Goal: Task Accomplishment & Management: Manage account settings

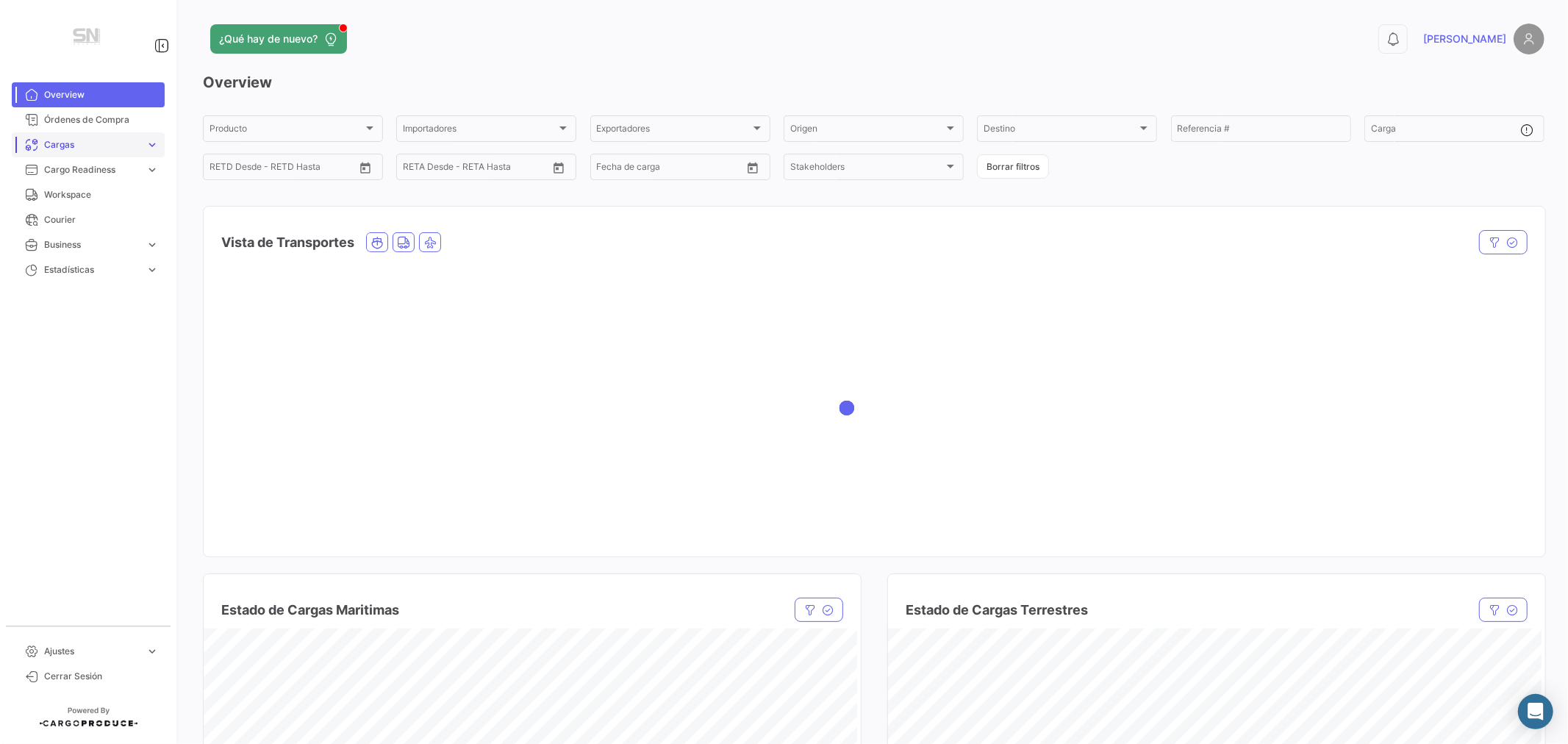
click at [70, 143] on span "Cargas" at bounding box center [91, 145] width 95 height 13
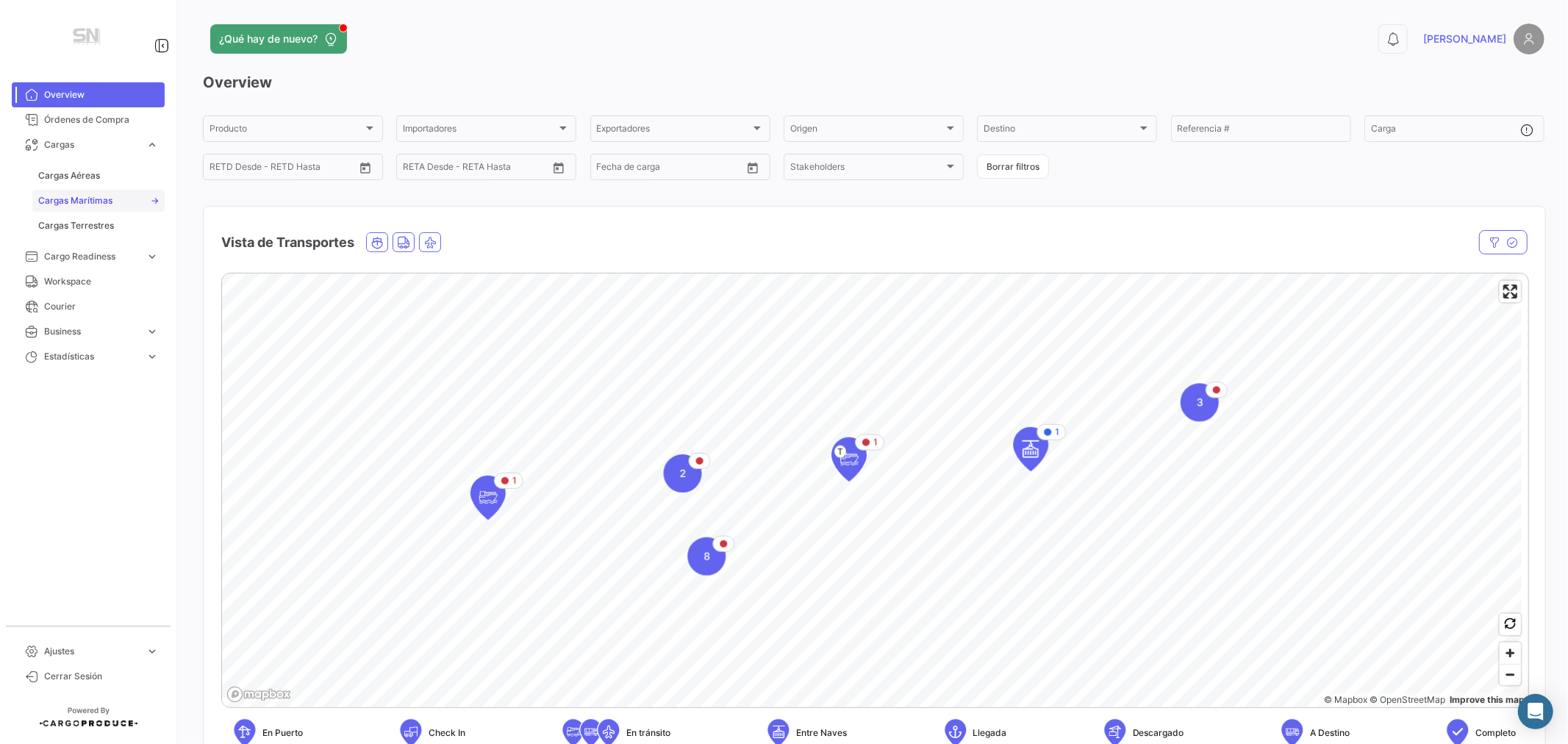
click at [77, 197] on span "Cargas Marítimas" at bounding box center [75, 200] width 74 height 13
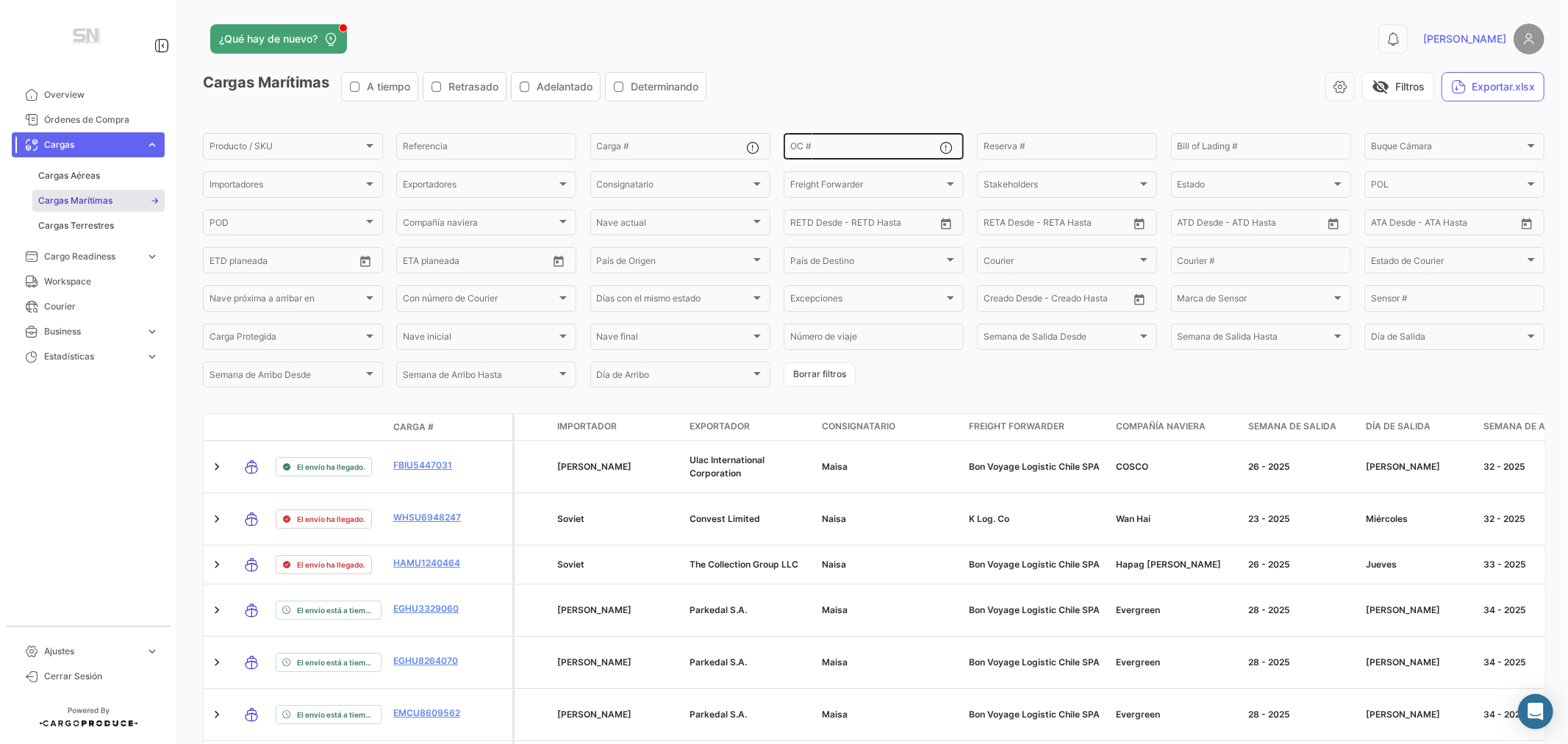
click at [818, 144] on input "OC #" at bounding box center [865, 148] width 149 height 10
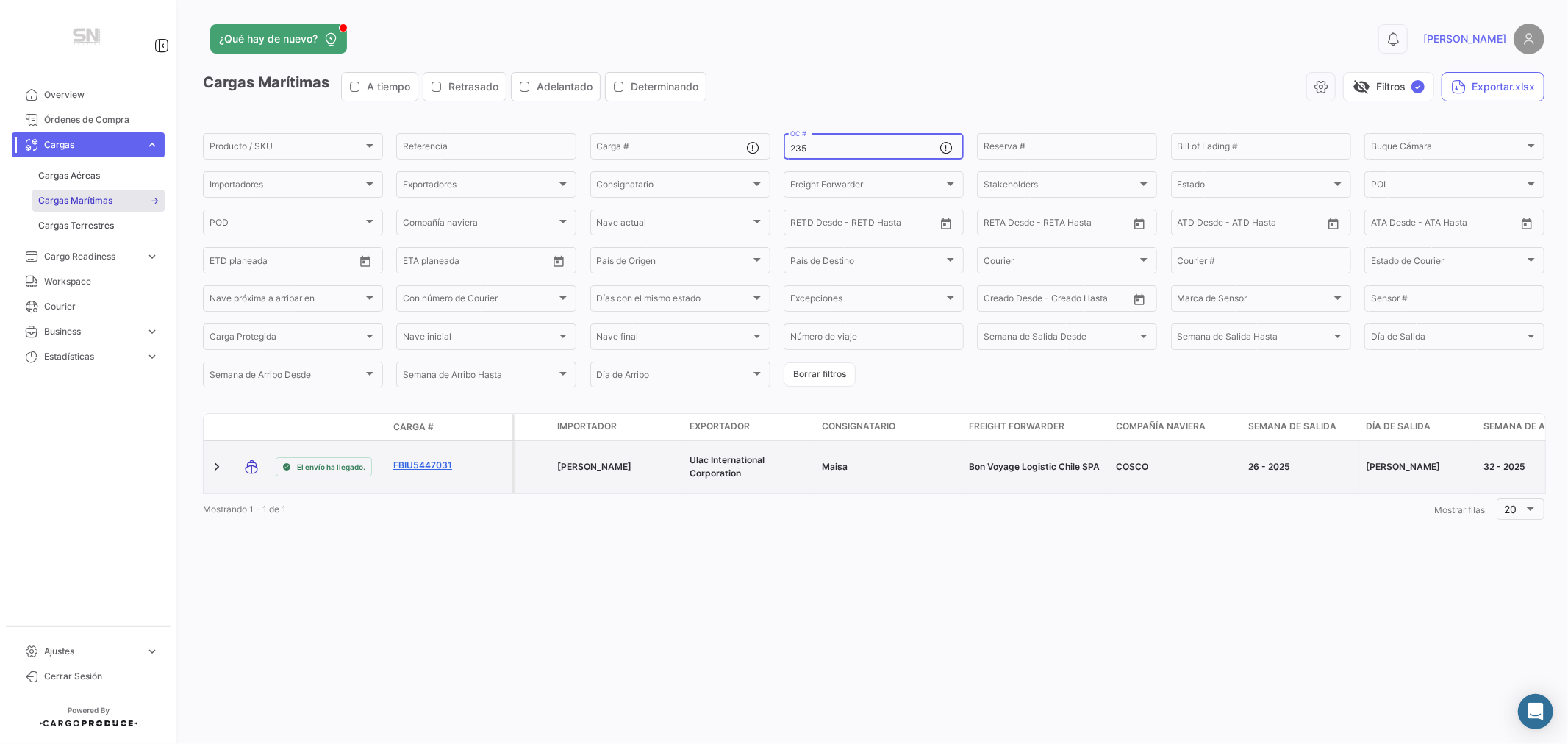
type input "235"
click at [435, 464] on link "FBIU5447031" at bounding box center [432, 465] width 77 height 13
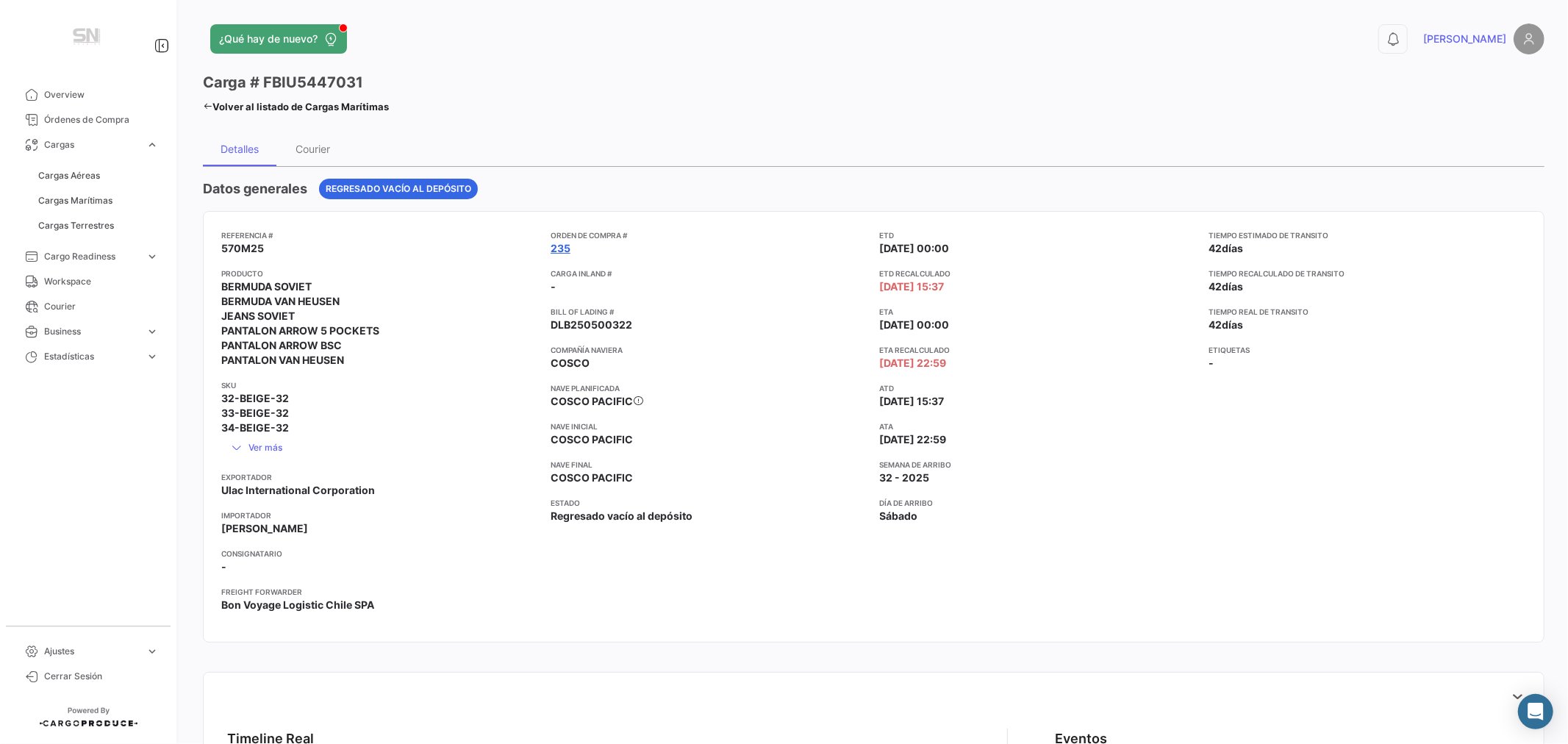
click at [555, 249] on link "235" at bounding box center [561, 249] width 20 height 15
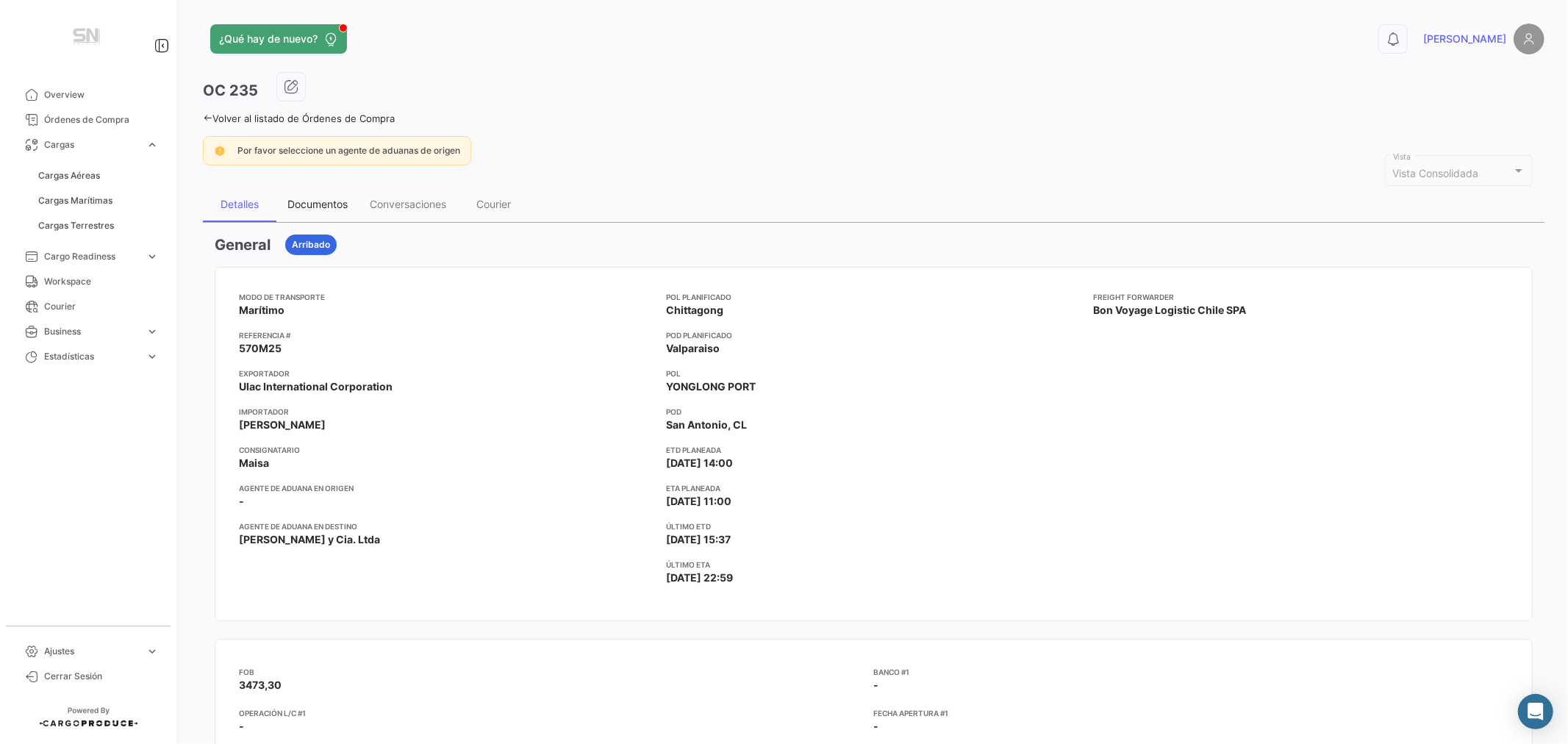
click at [305, 208] on div "Documentos" at bounding box center [317, 204] width 60 height 13
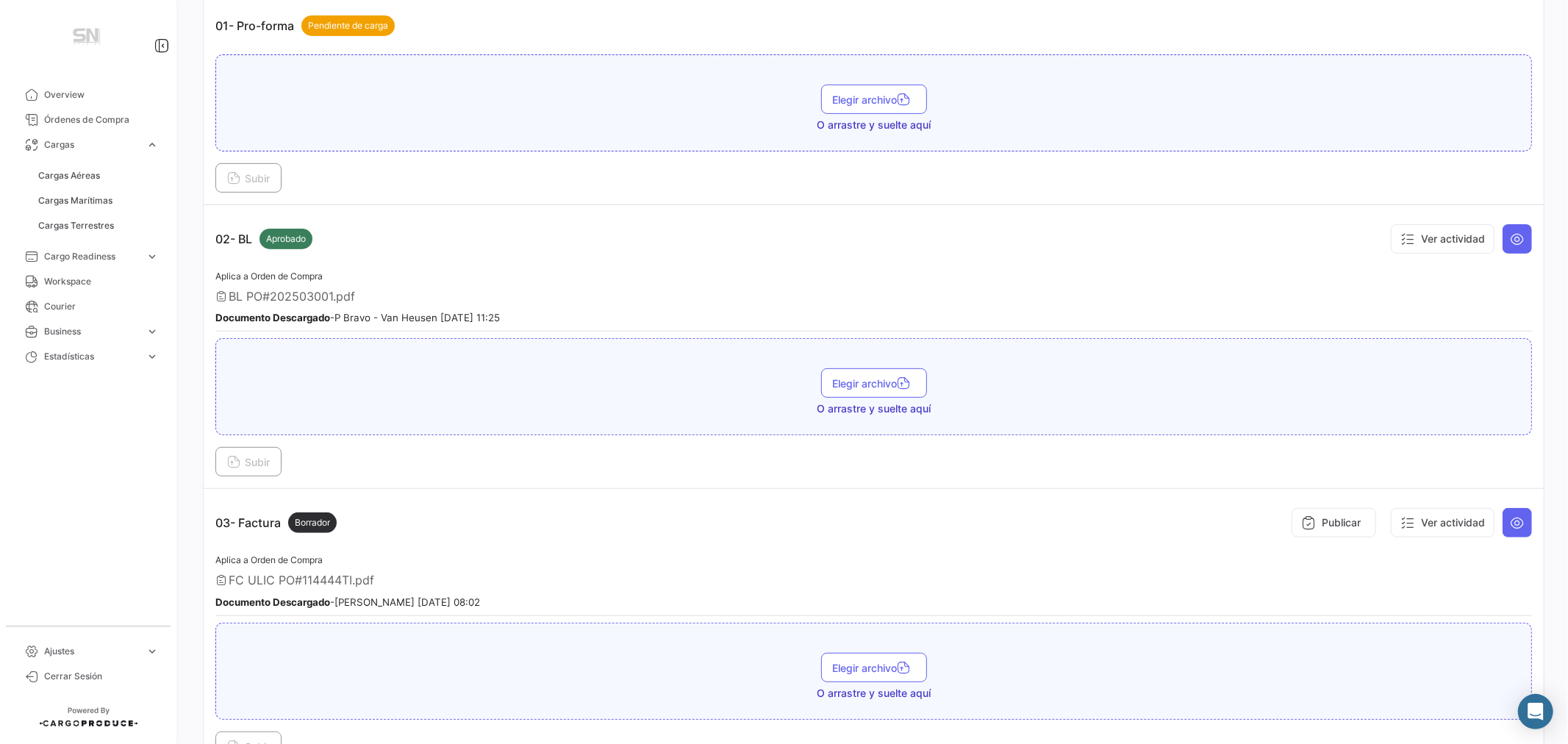
scroll to position [408, 0]
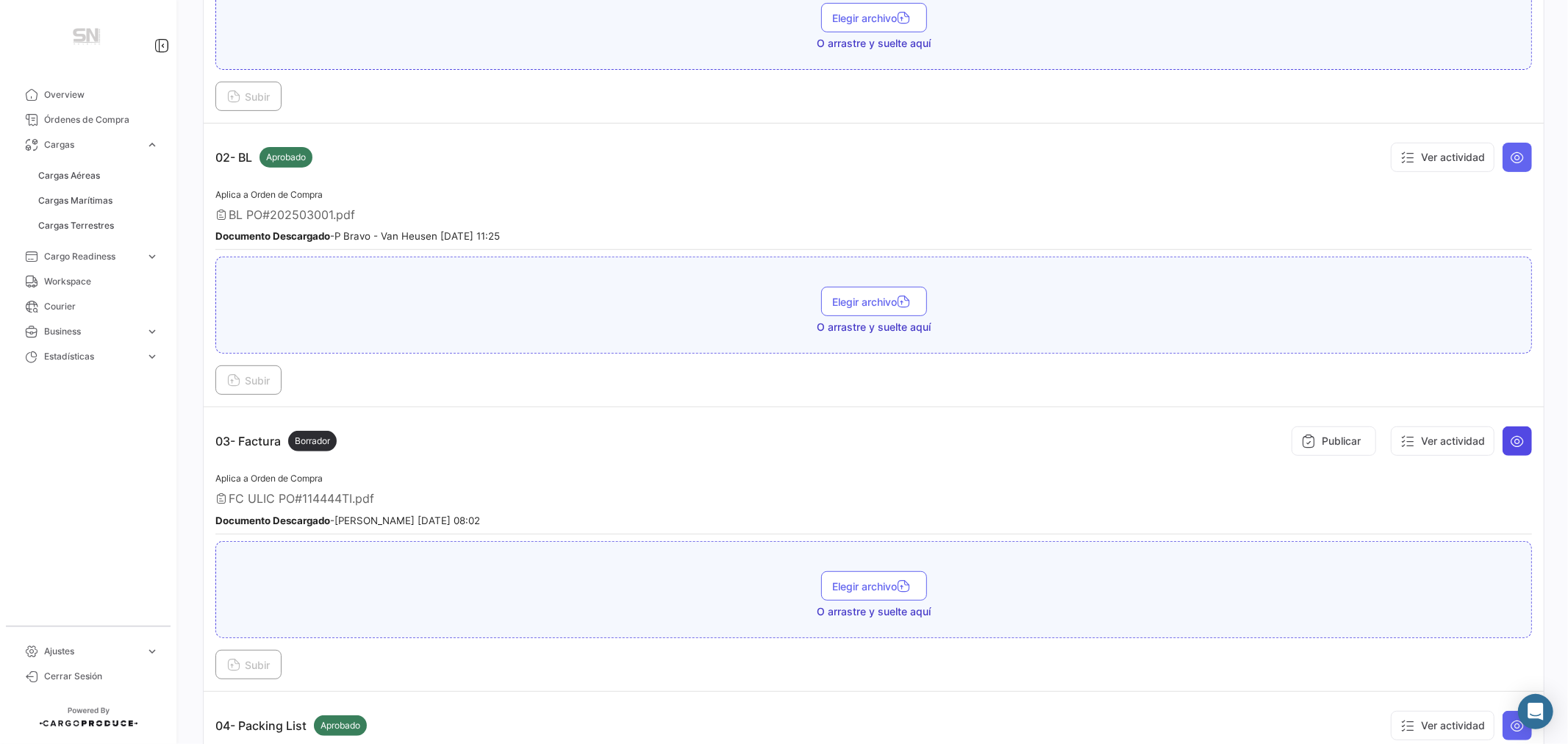
click at [1509, 441] on icon at bounding box center [1517, 441] width 15 height 15
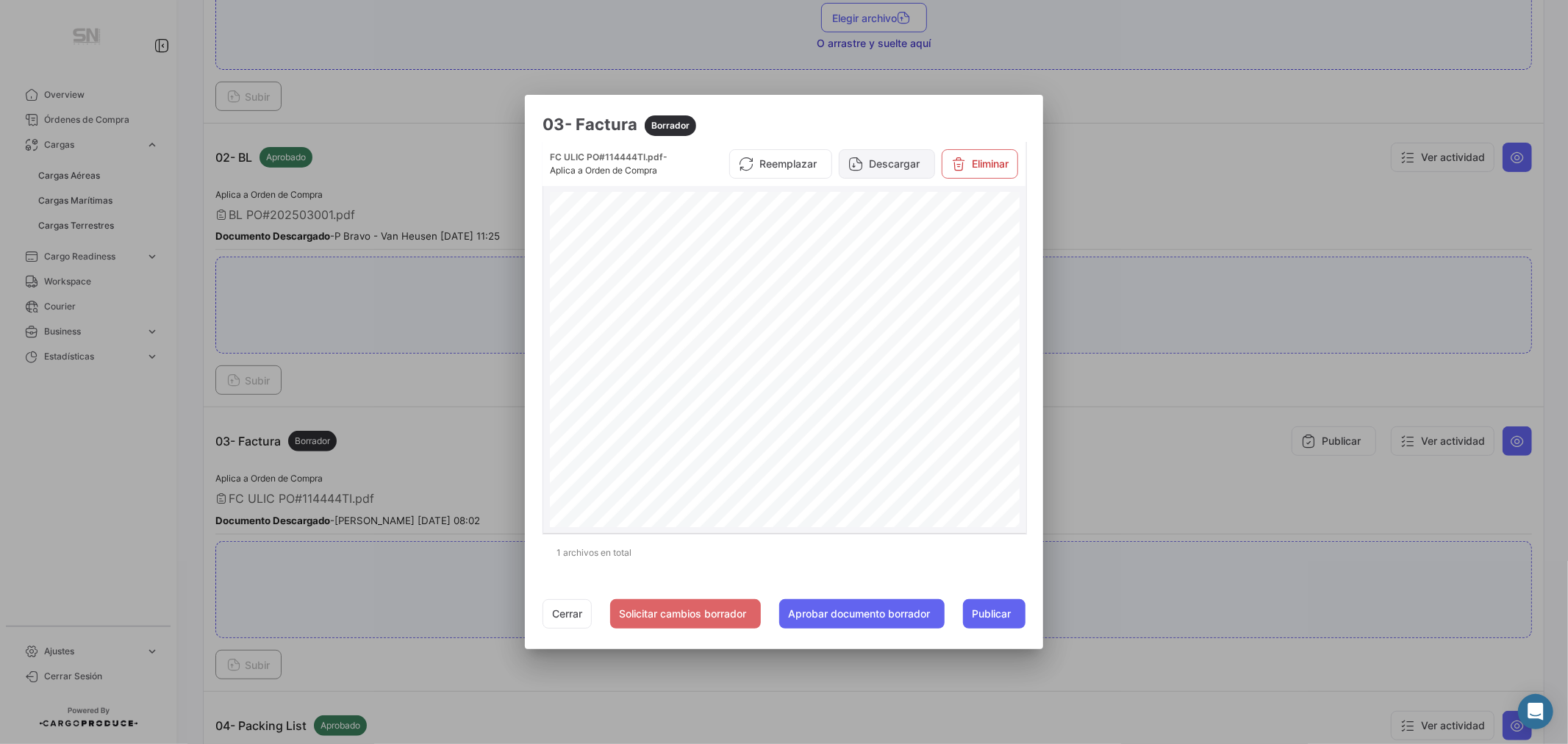
click at [886, 166] on button "Descargar" at bounding box center [886, 164] width 96 height 29
click at [559, 609] on button "Cerrar" at bounding box center [567, 614] width 49 height 29
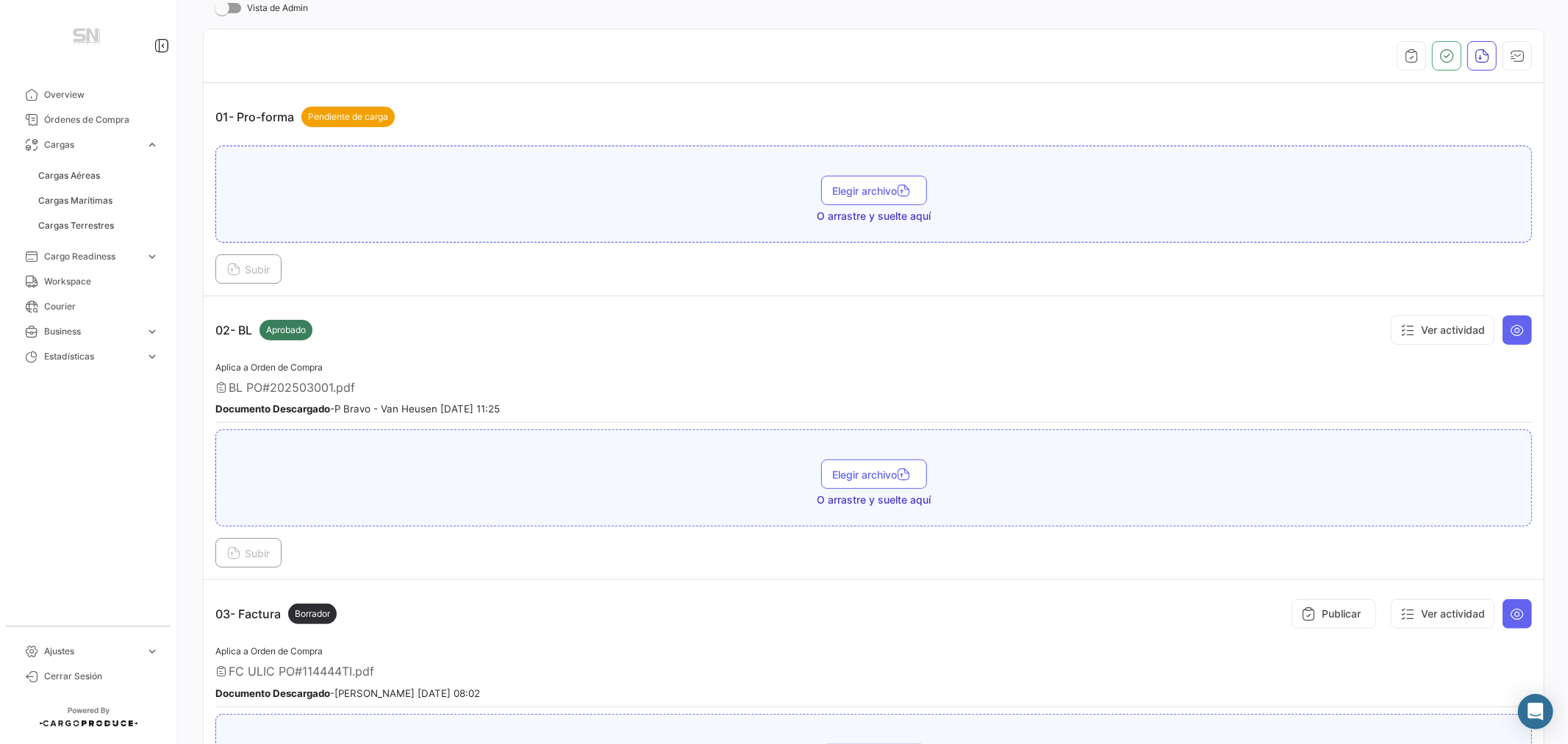
scroll to position [0, 0]
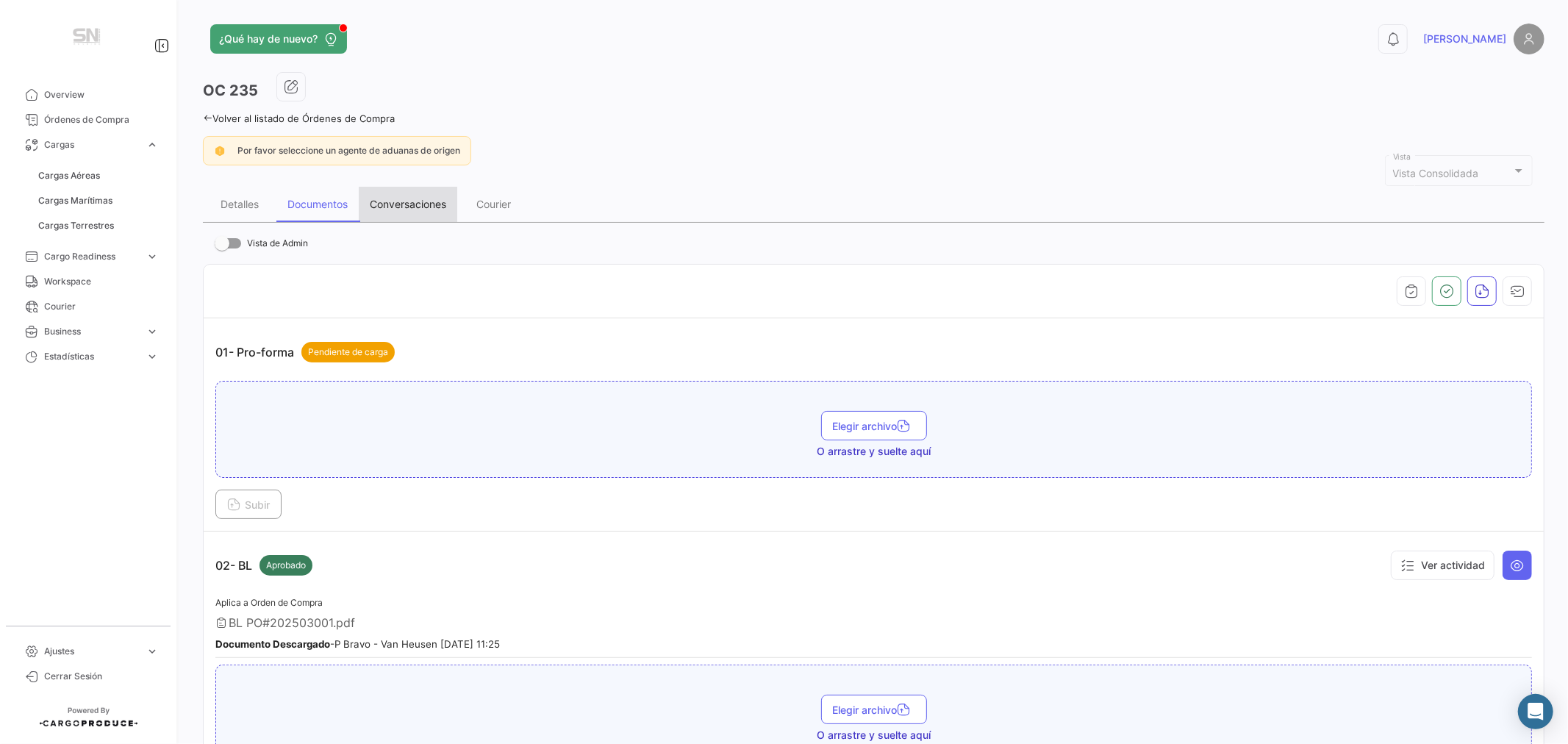
click at [390, 201] on div "Conversaciones" at bounding box center [408, 204] width 77 height 13
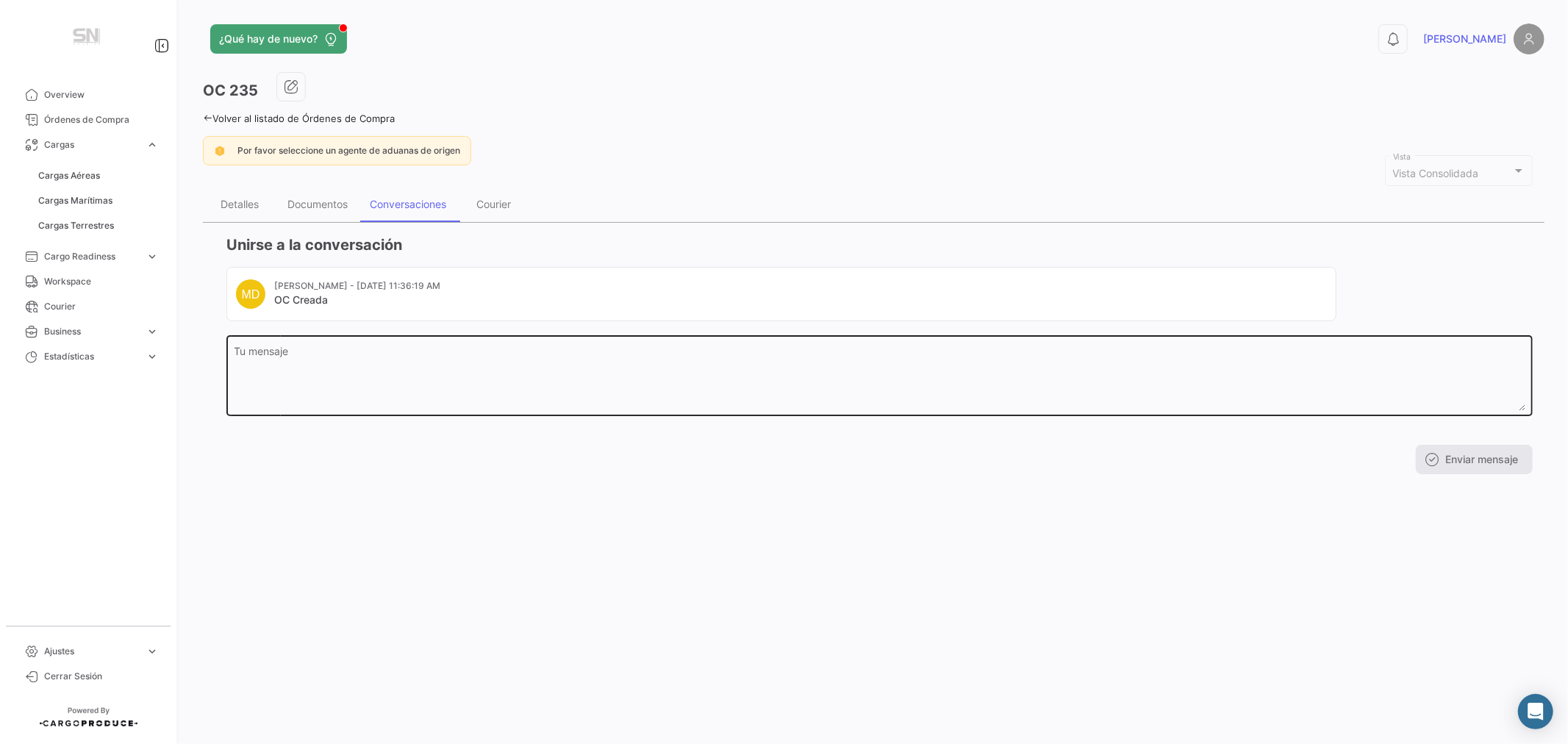
click at [317, 380] on textarea "Tu mensaje" at bounding box center [879, 378] width 1291 height 65
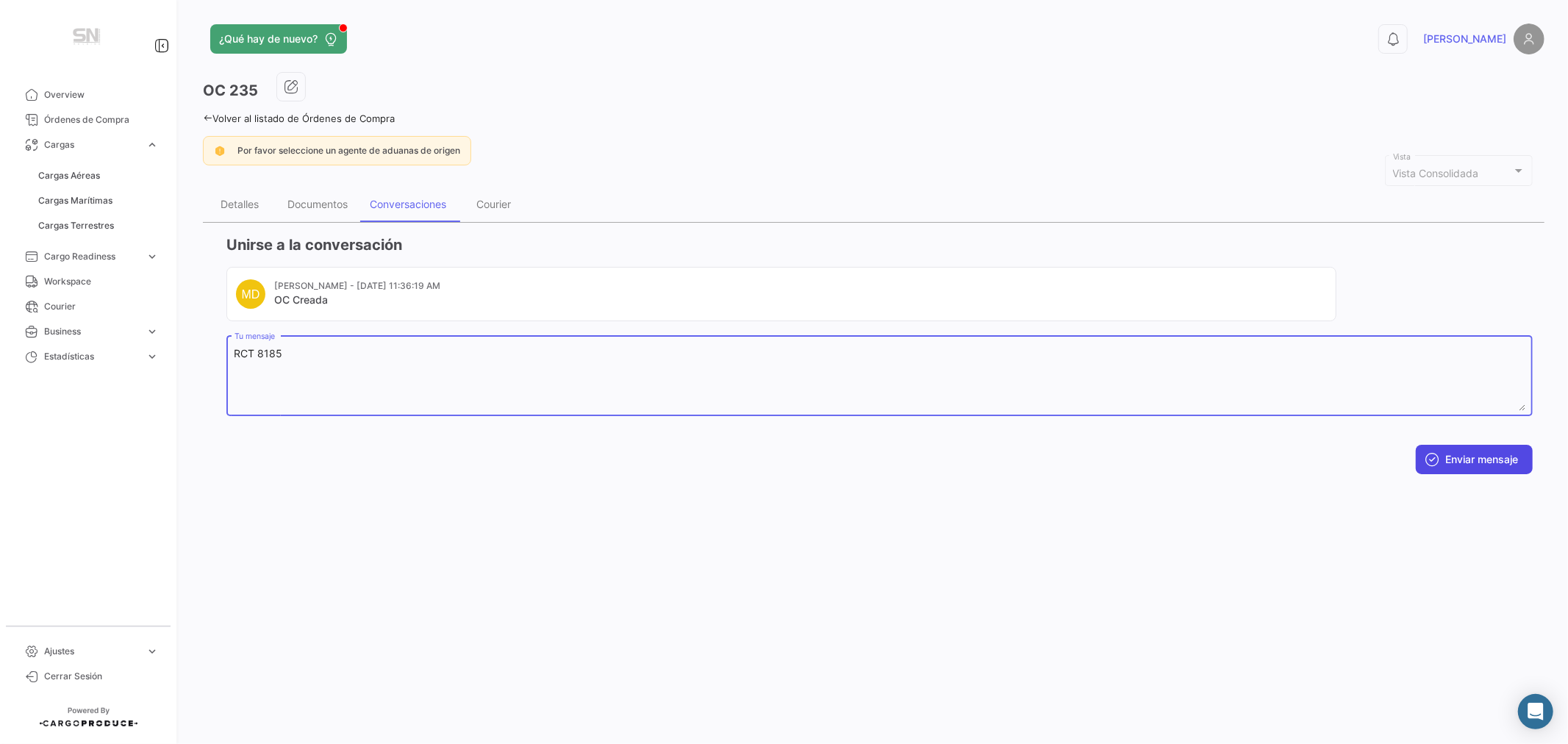
type textarea "RCT 8185"
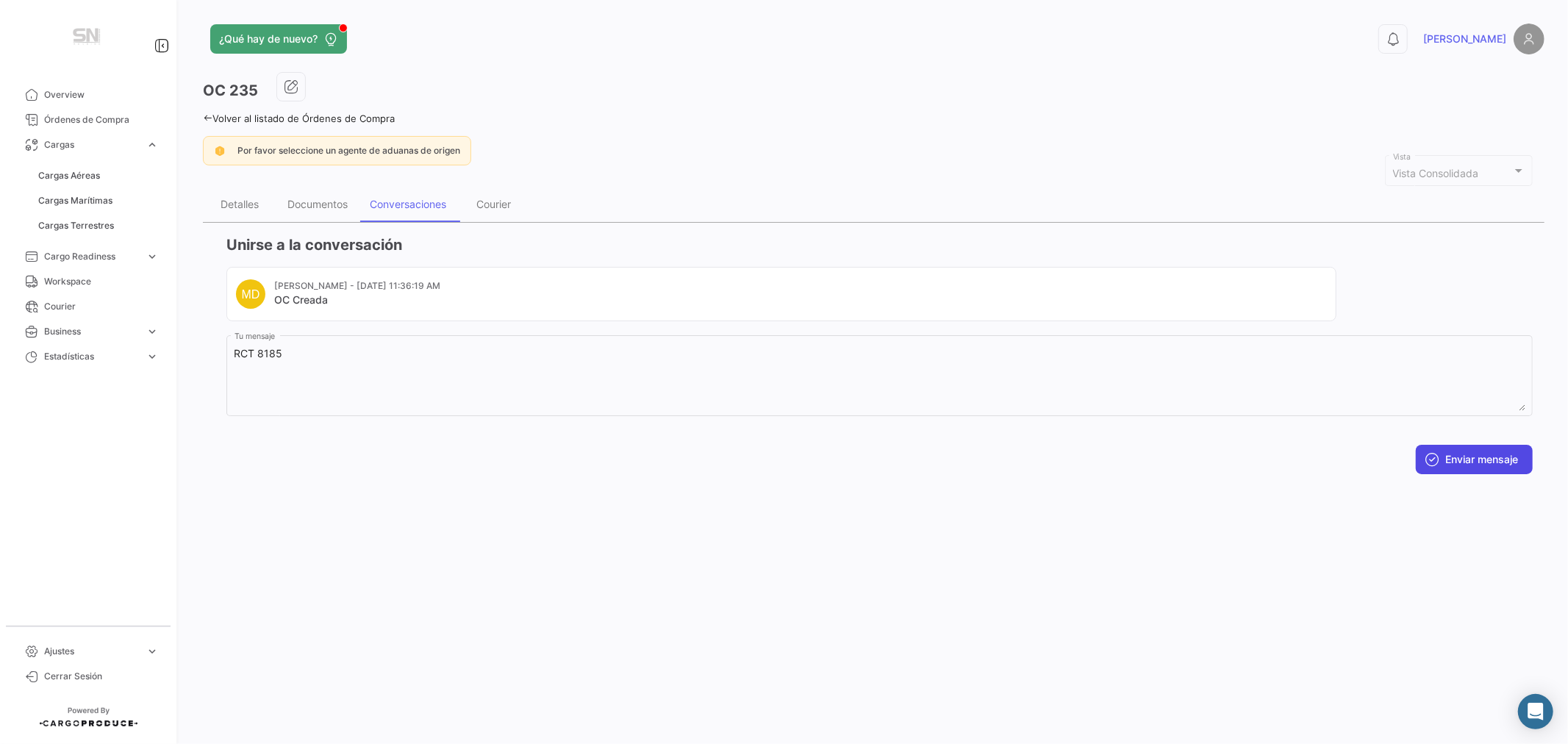
click at [1477, 462] on button "Enviar mensaje" at bounding box center [1475, 459] width 117 height 29
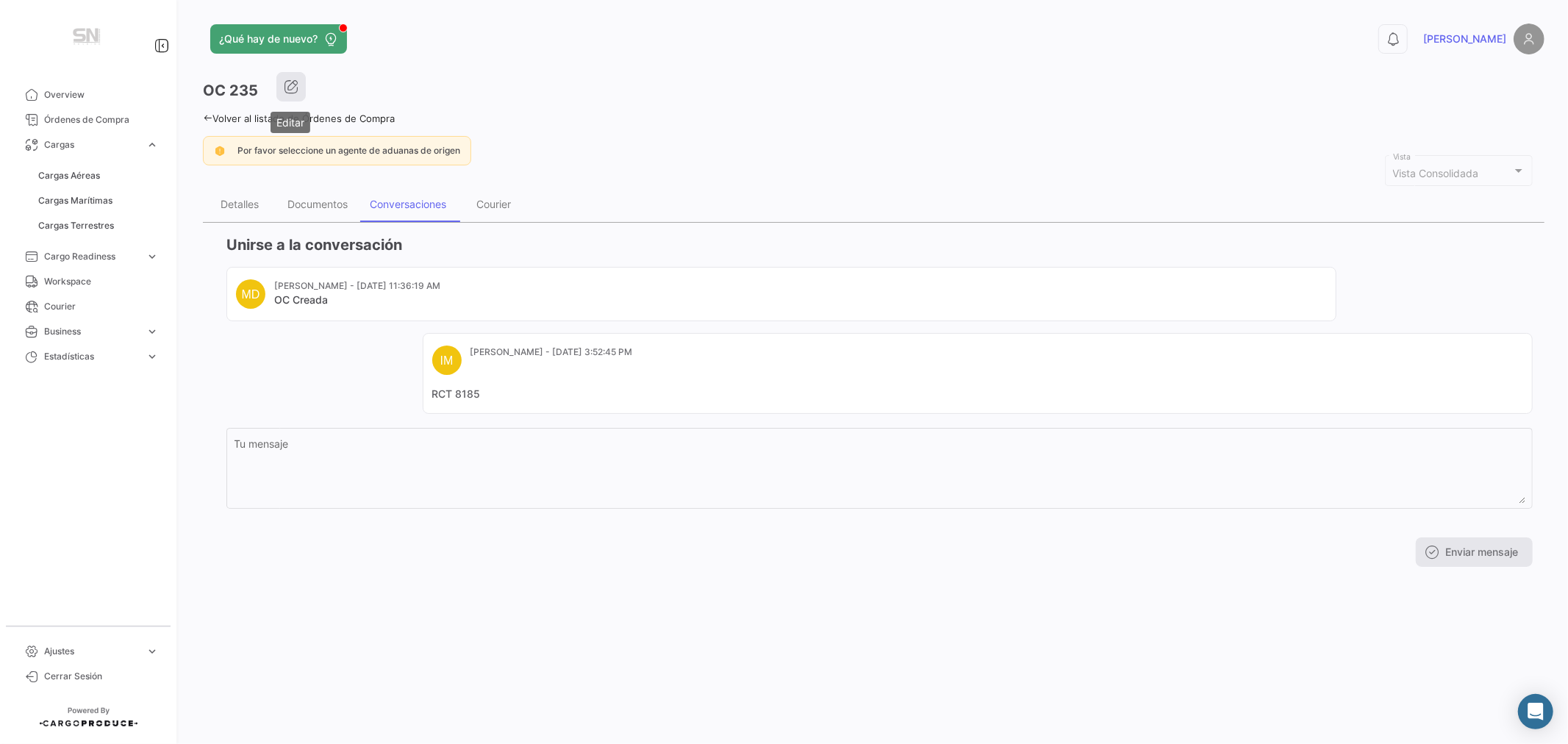
click at [295, 86] on icon "button" at bounding box center [291, 87] width 15 height 15
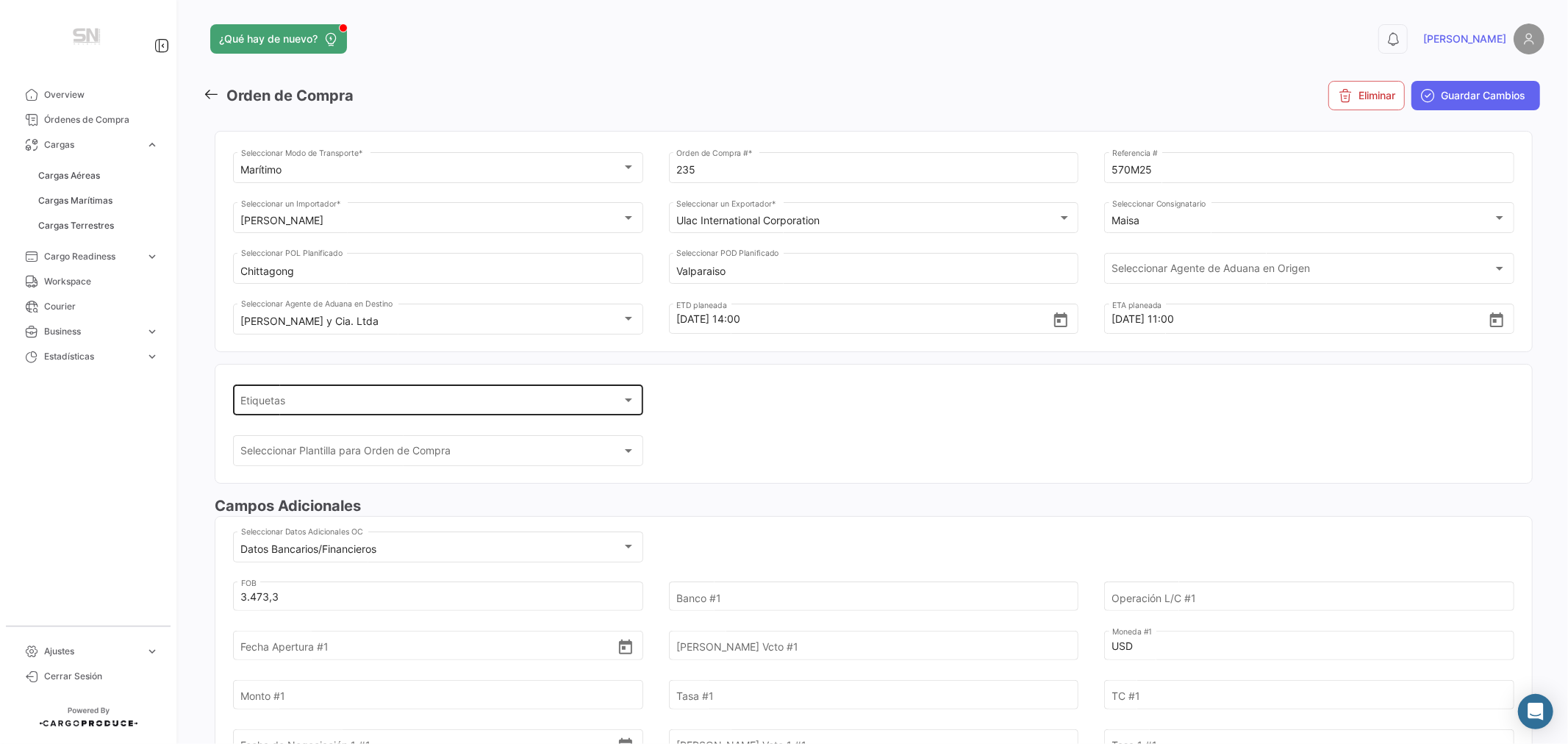
click at [391, 394] on div "Etiquetas Etiquetas" at bounding box center [438, 399] width 394 height 34
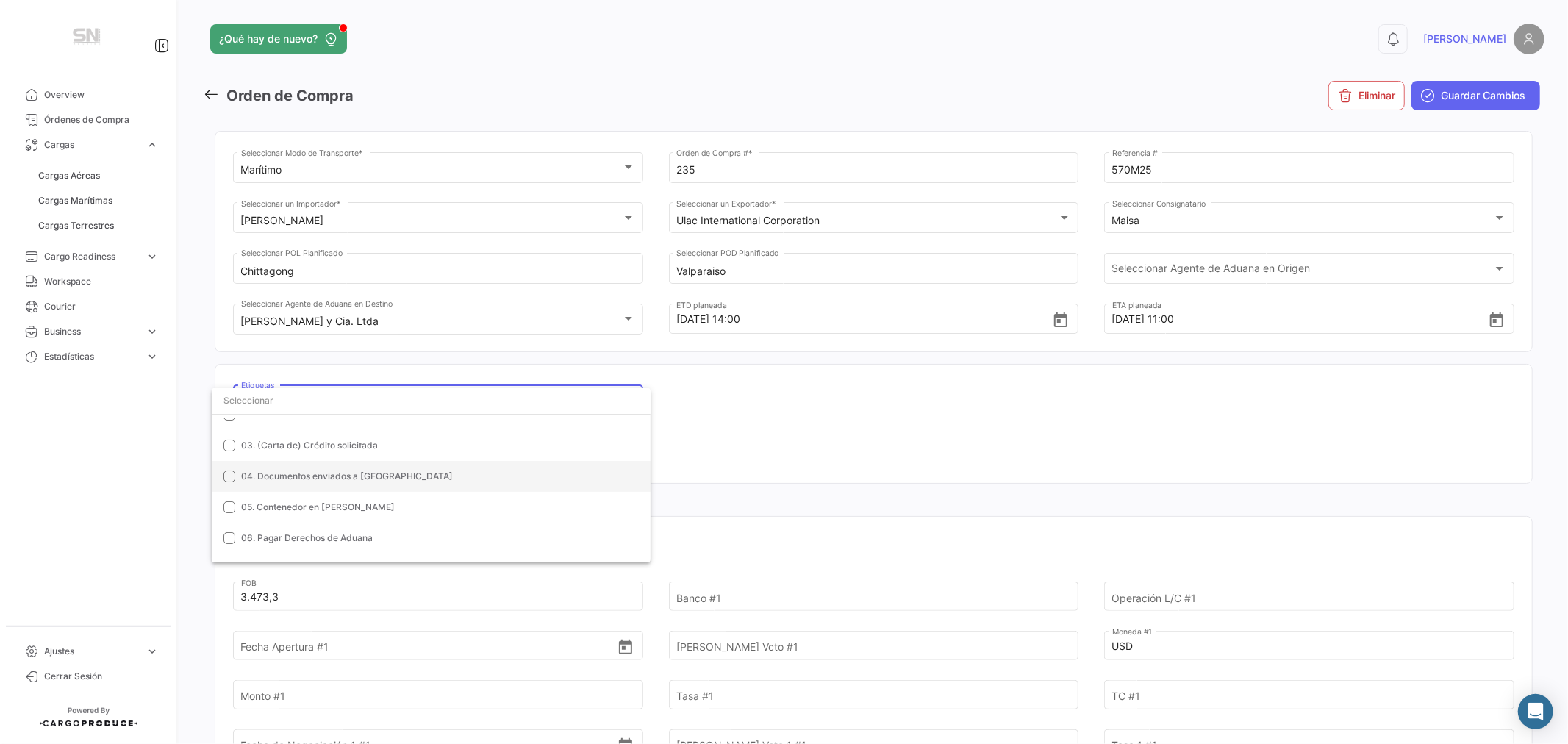
scroll to position [163, 0]
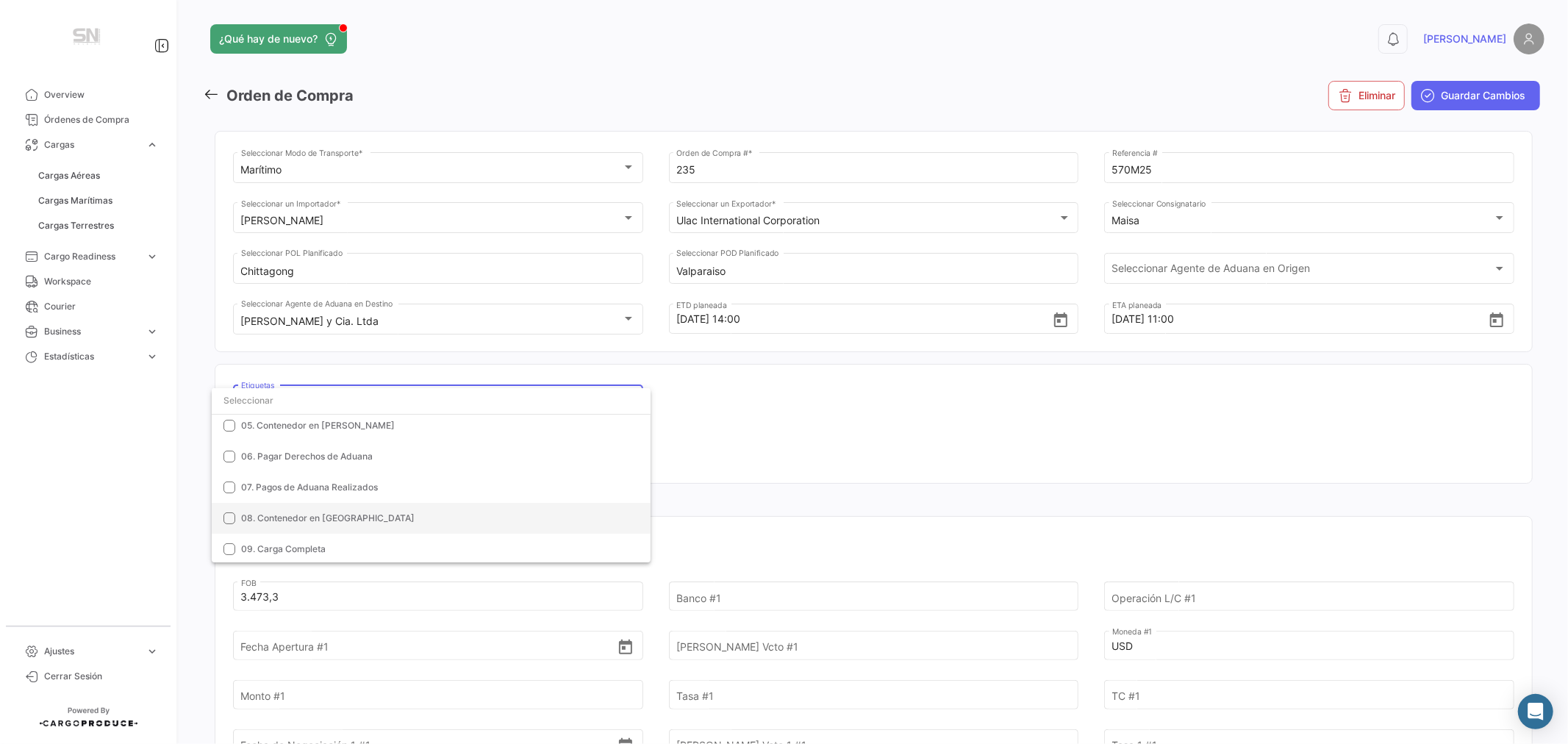
click at [331, 514] on span "08. Contenedor en [GEOGRAPHIC_DATA]" at bounding box center [328, 518] width 174 height 11
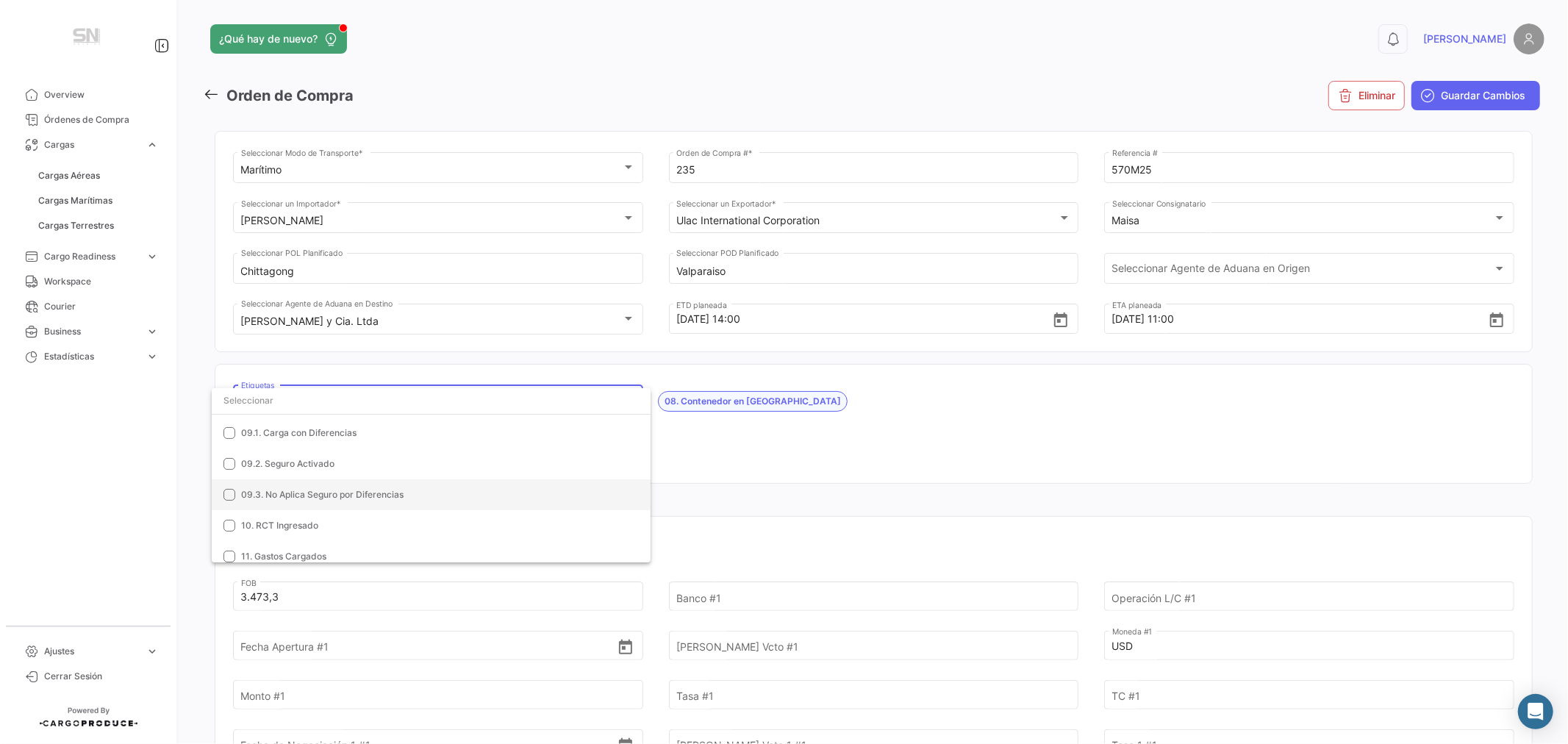
scroll to position [327, 0]
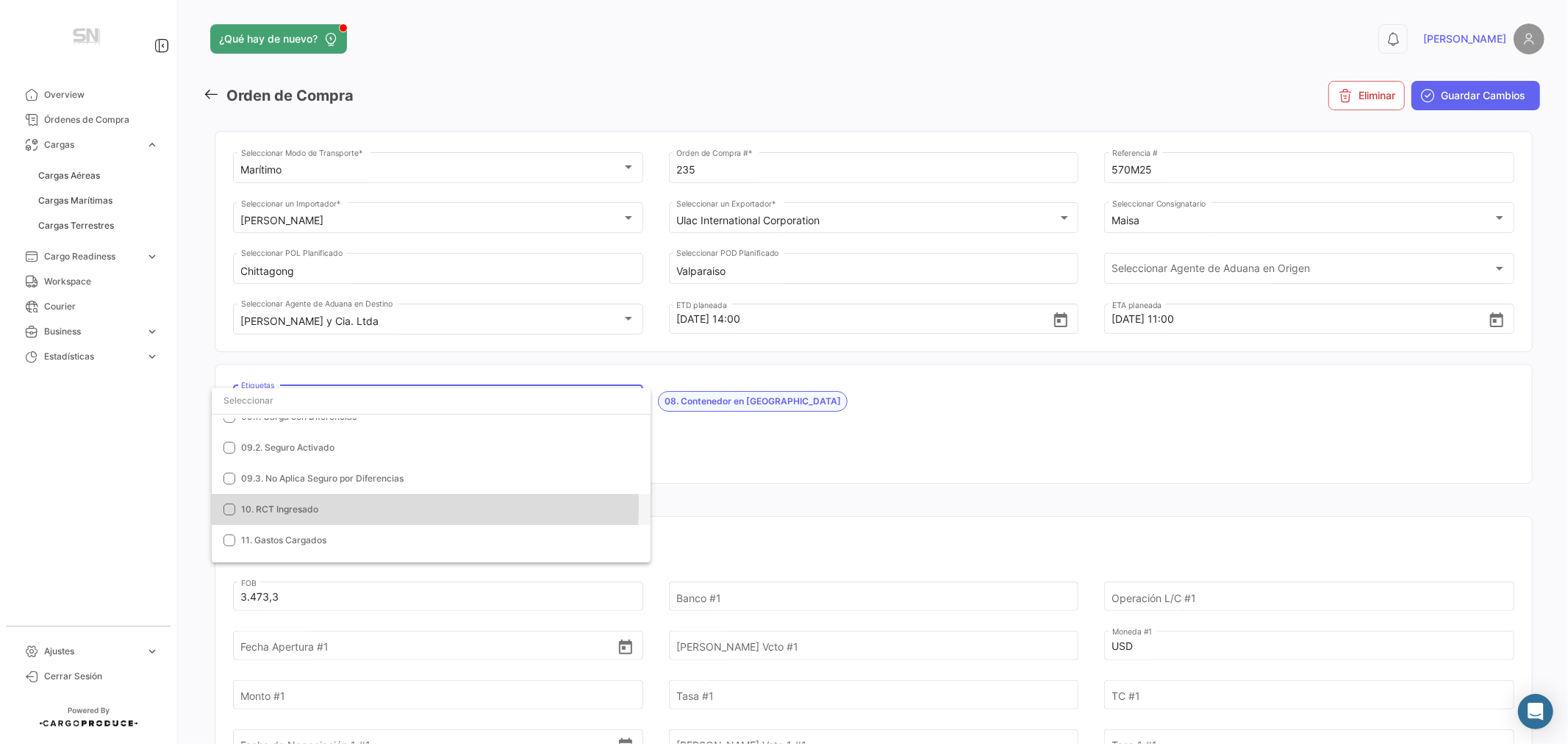
click at [306, 507] on span "10. RCT Ingresado" at bounding box center [280, 509] width 77 height 11
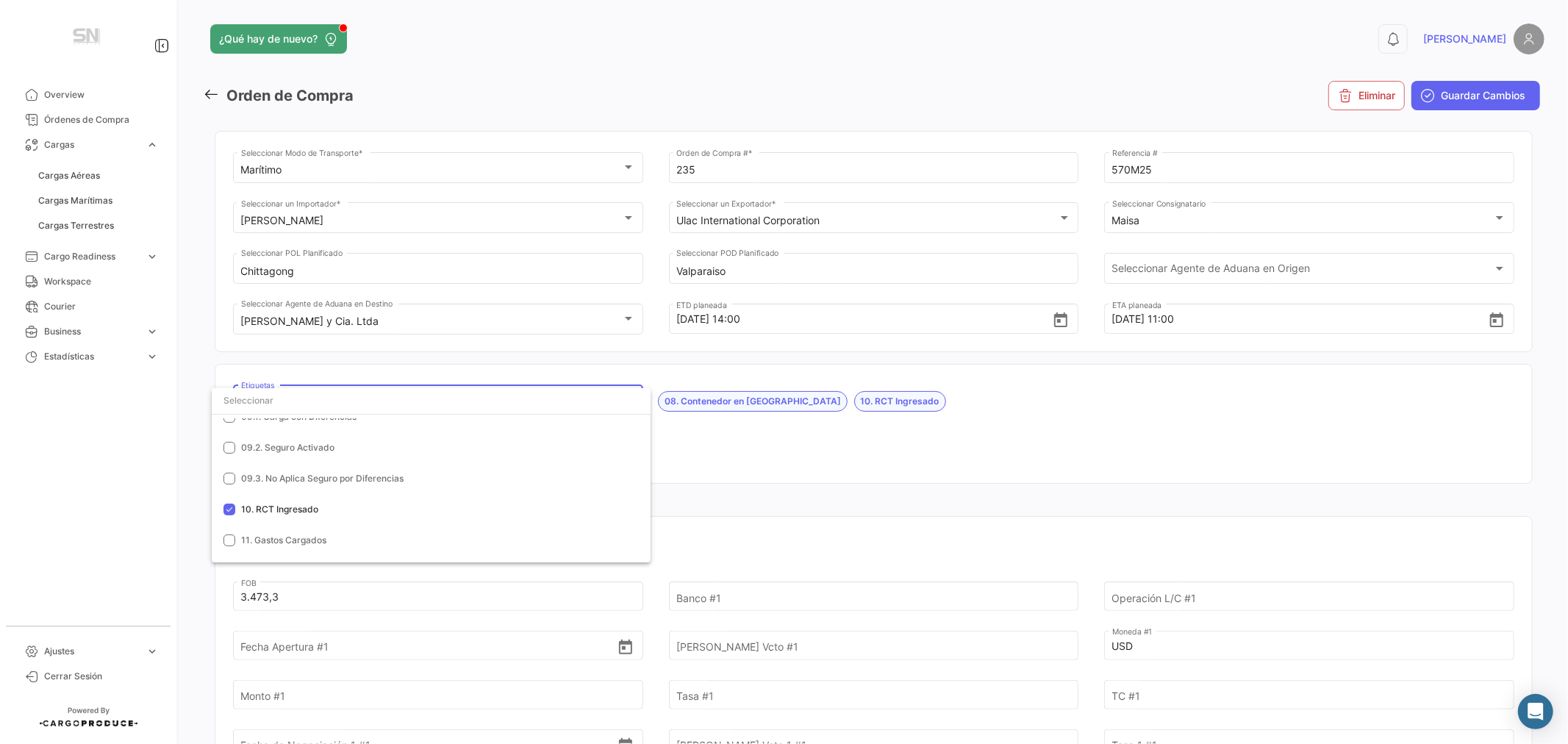
click at [802, 461] on div at bounding box center [784, 372] width 1568 height 744
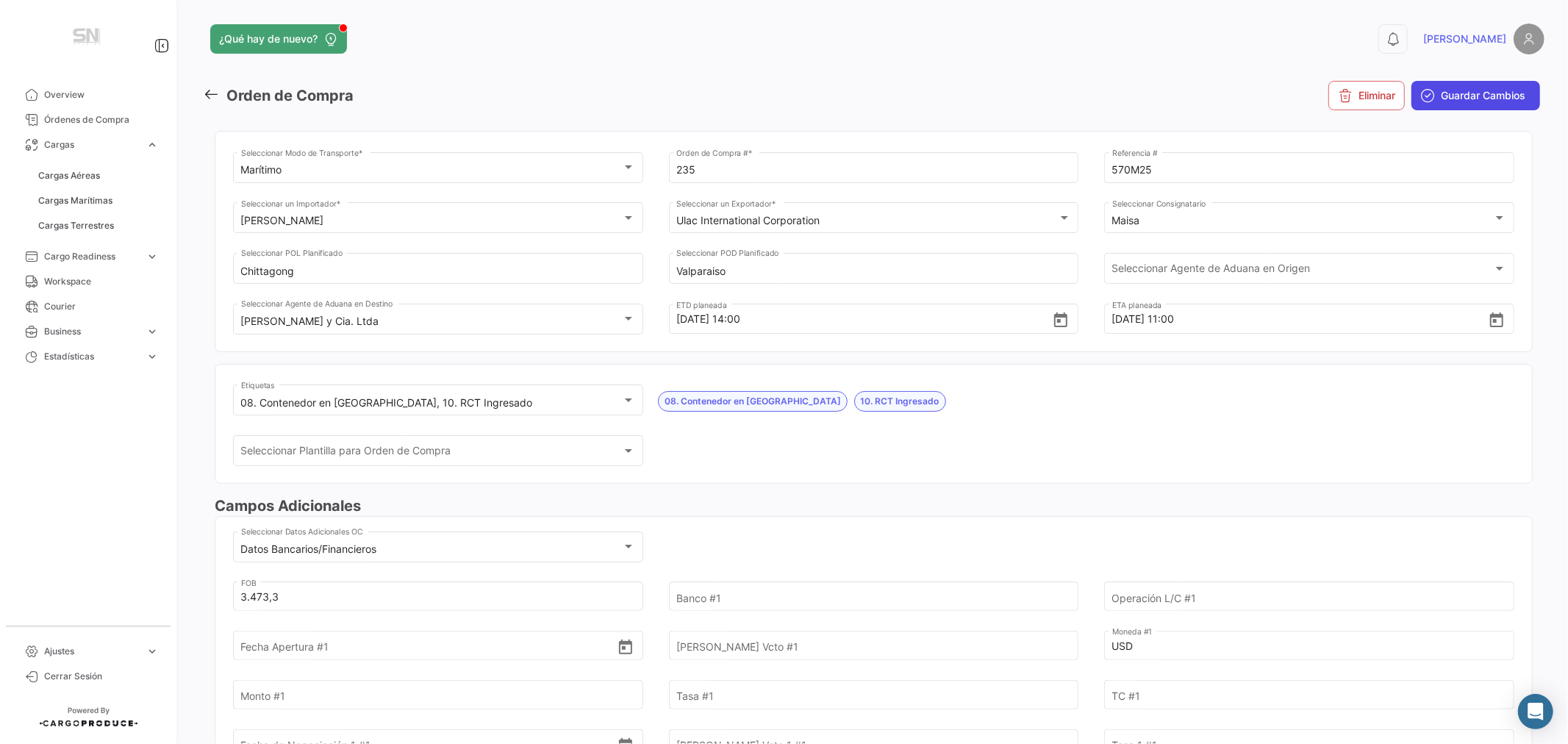
click at [1478, 85] on button "Guardar Cambios" at bounding box center [1476, 95] width 129 height 29
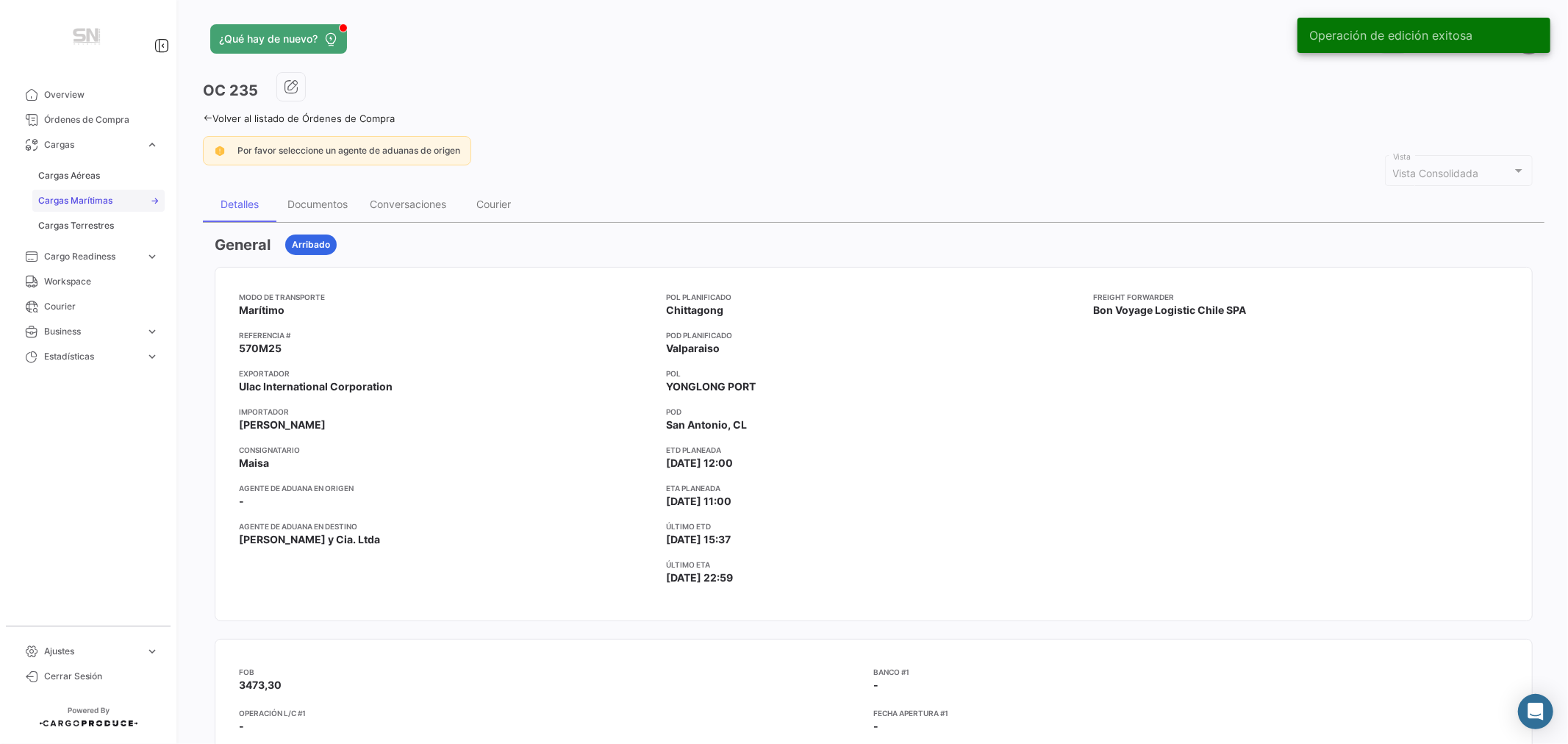
click at [70, 197] on span "Cargas Marítimas" at bounding box center [75, 200] width 74 height 13
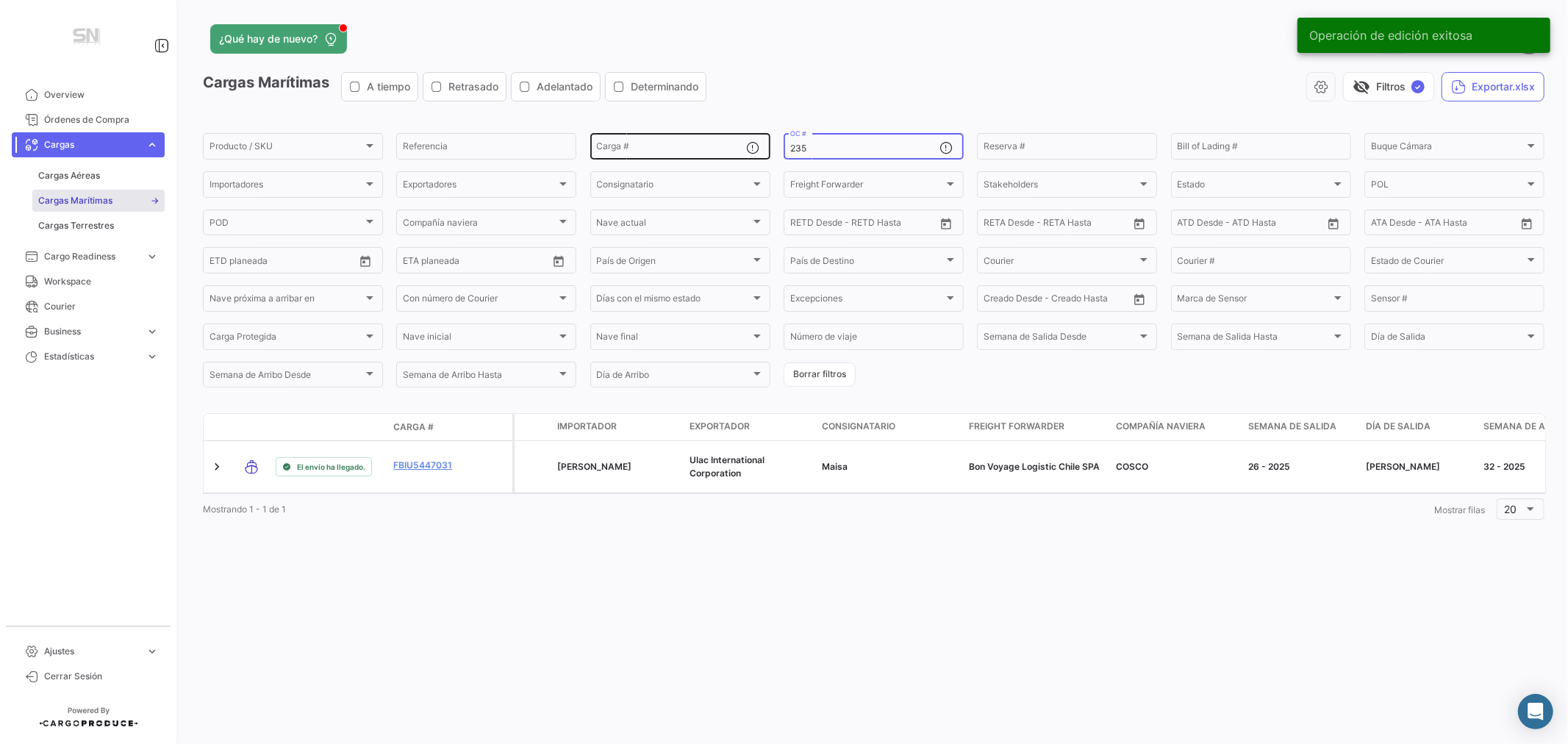
drag, startPoint x: 821, startPoint y: 150, endPoint x: 757, endPoint y: 152, distance: 64.0
click at [0, 0] on div "Producto / SKU Producto / SKU Referencia Carga # 235 OC # Reserva # Bill of Lad…" at bounding box center [0, 0] width 0 height 0
